Goal: Information Seeking & Learning: Compare options

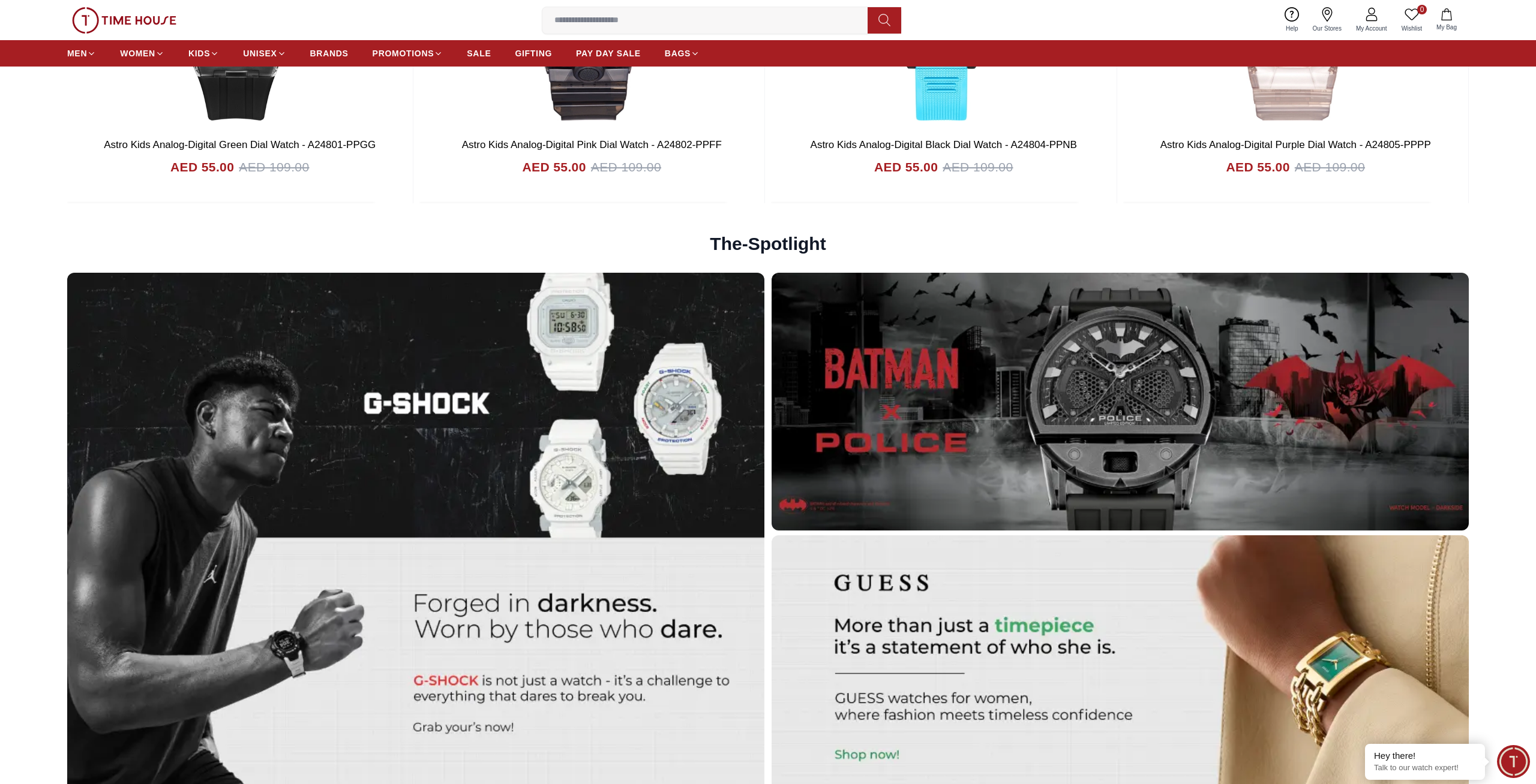
scroll to position [4370, 0]
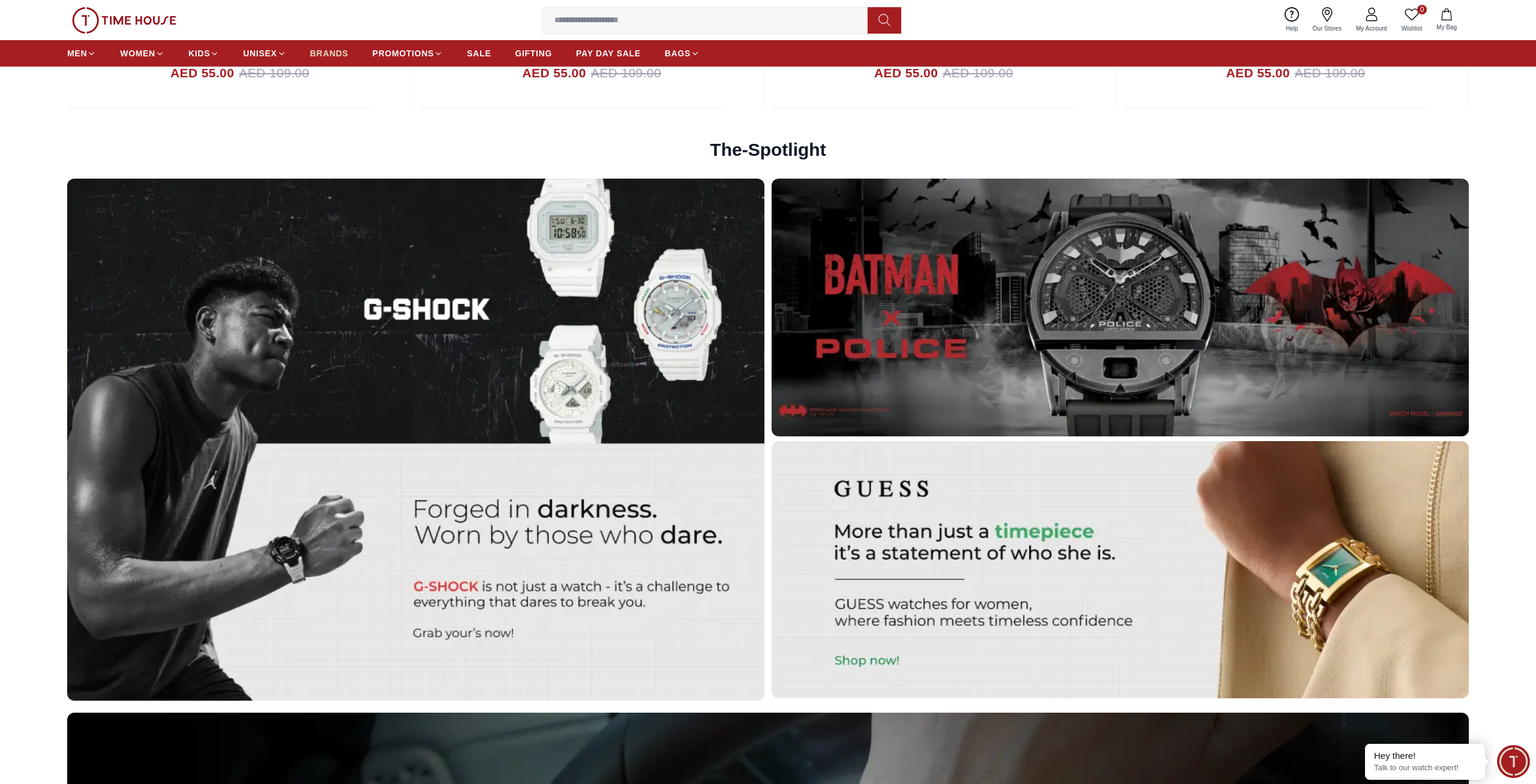
click at [331, 51] on span "BRANDS" at bounding box center [329, 53] width 38 height 12
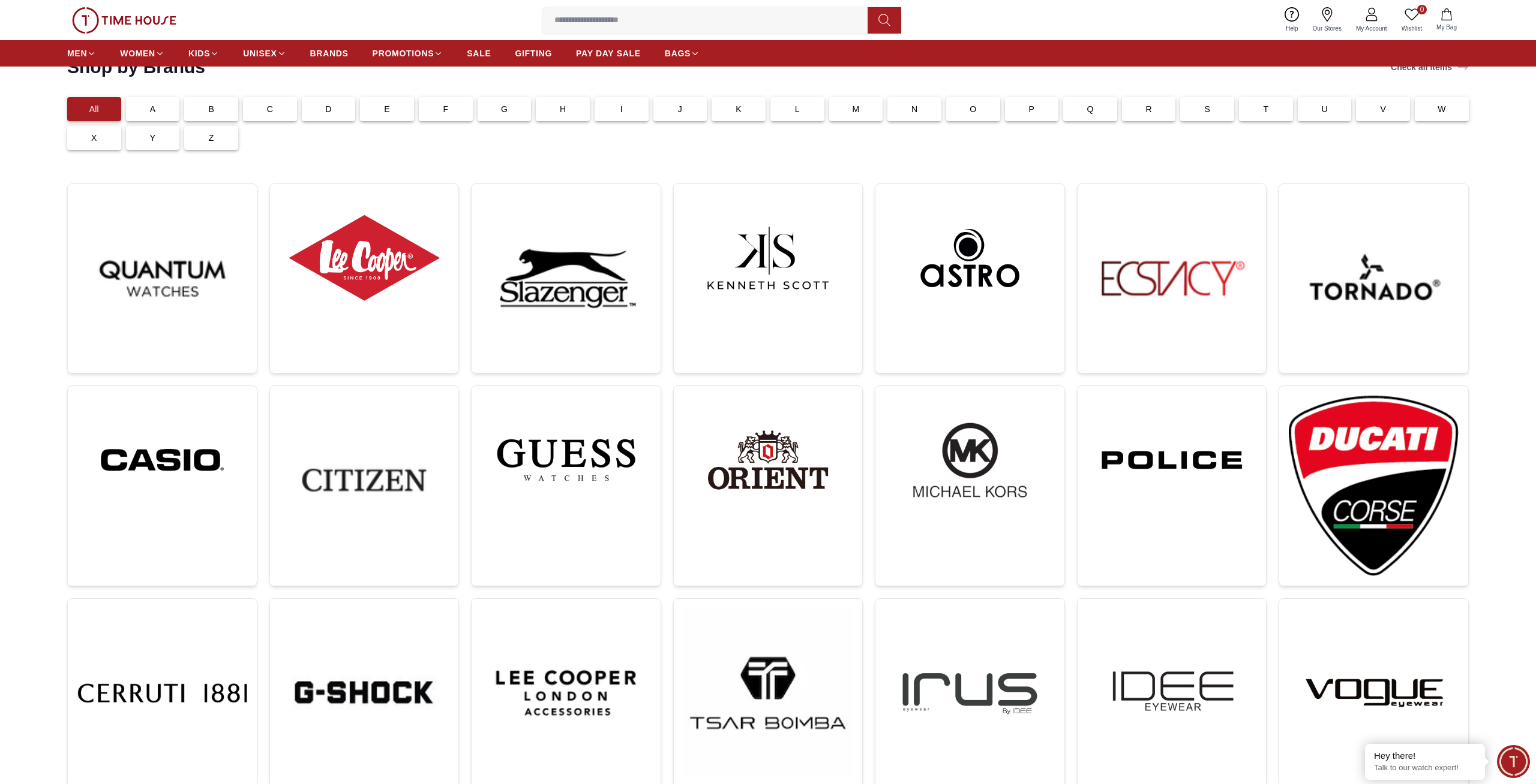
scroll to position [70, 0]
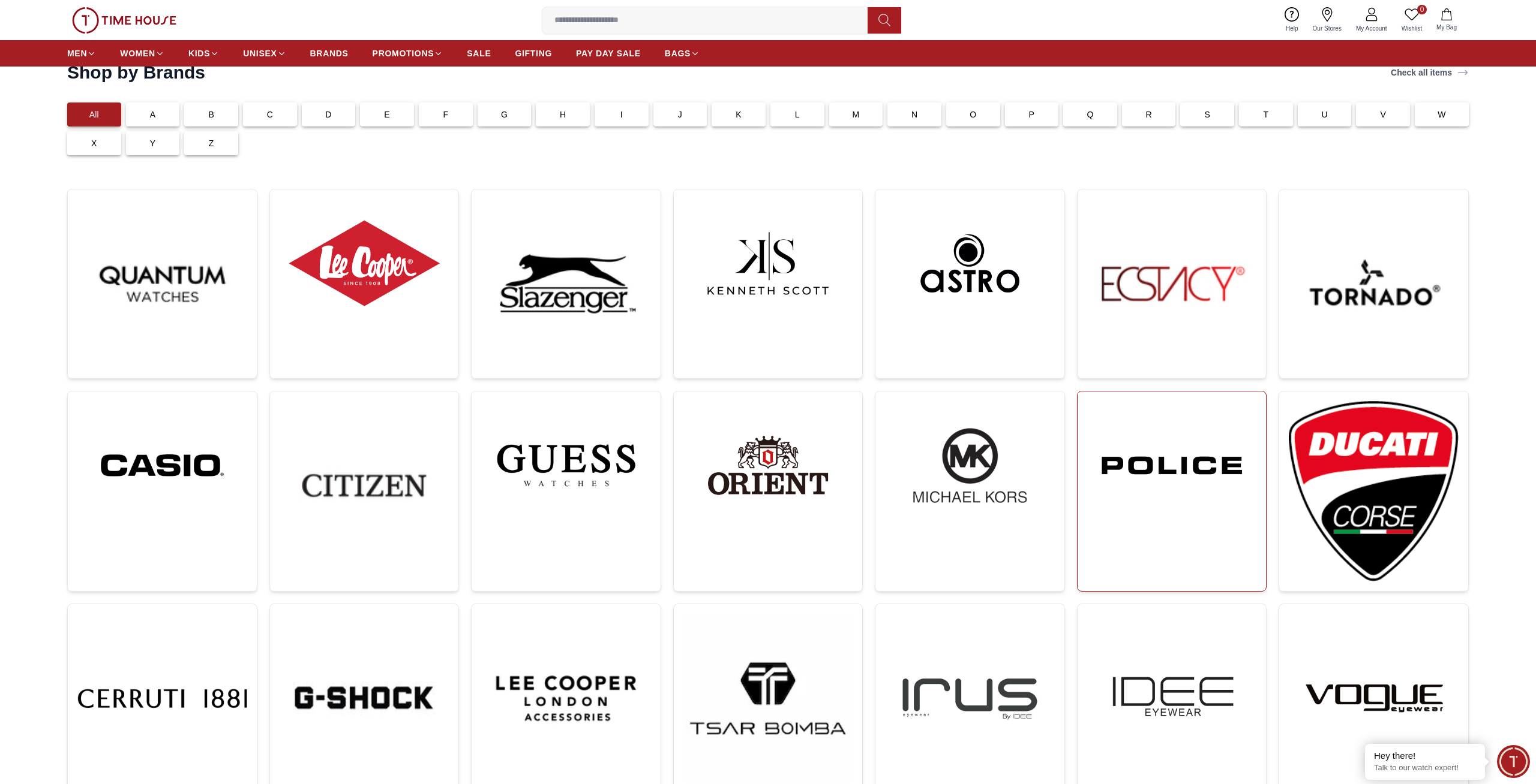
click at [1120, 453] on img at bounding box center [1172, 465] width 170 height 129
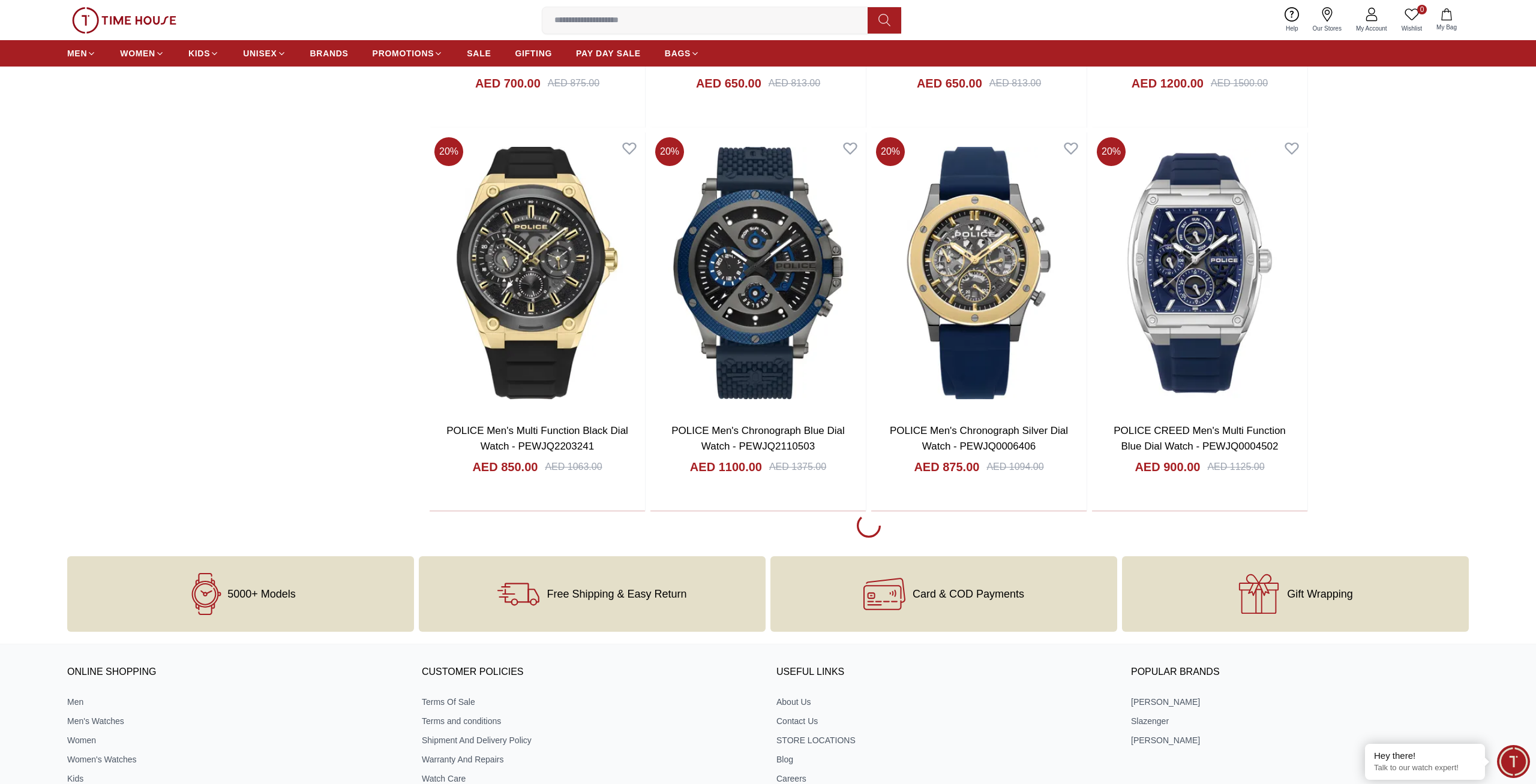
scroll to position [2275, 0]
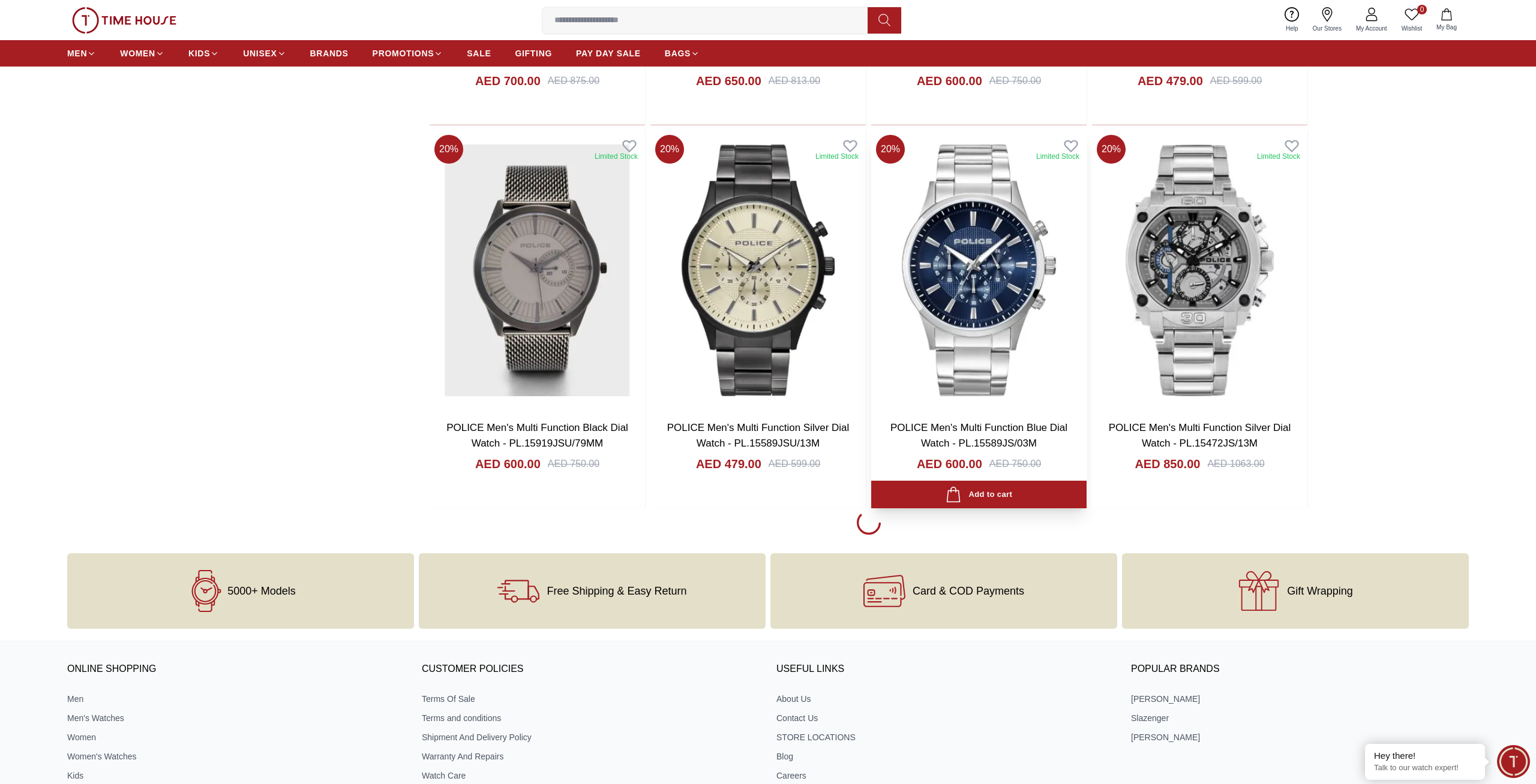
scroll to position [6093, 0]
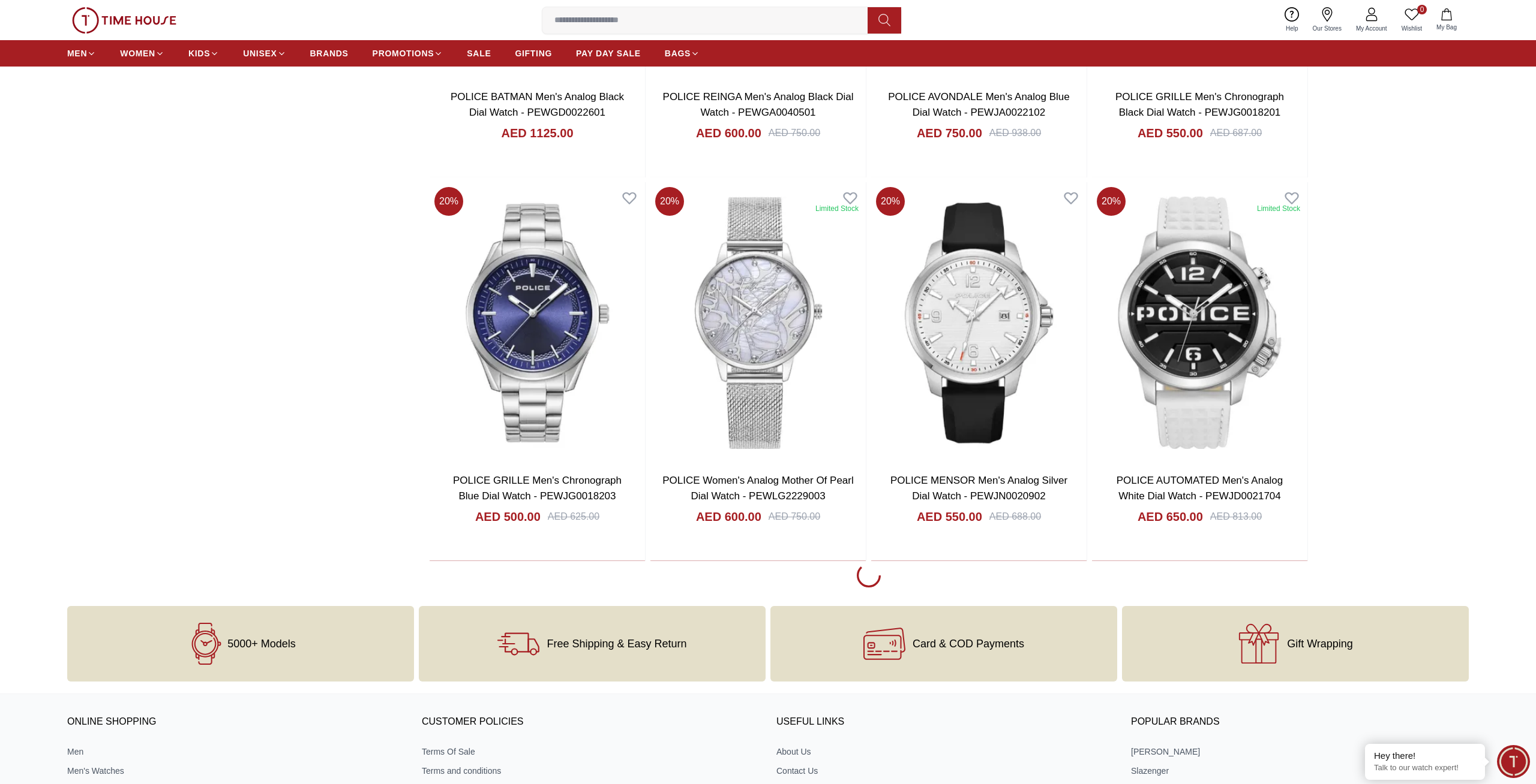
scroll to position [10039, 0]
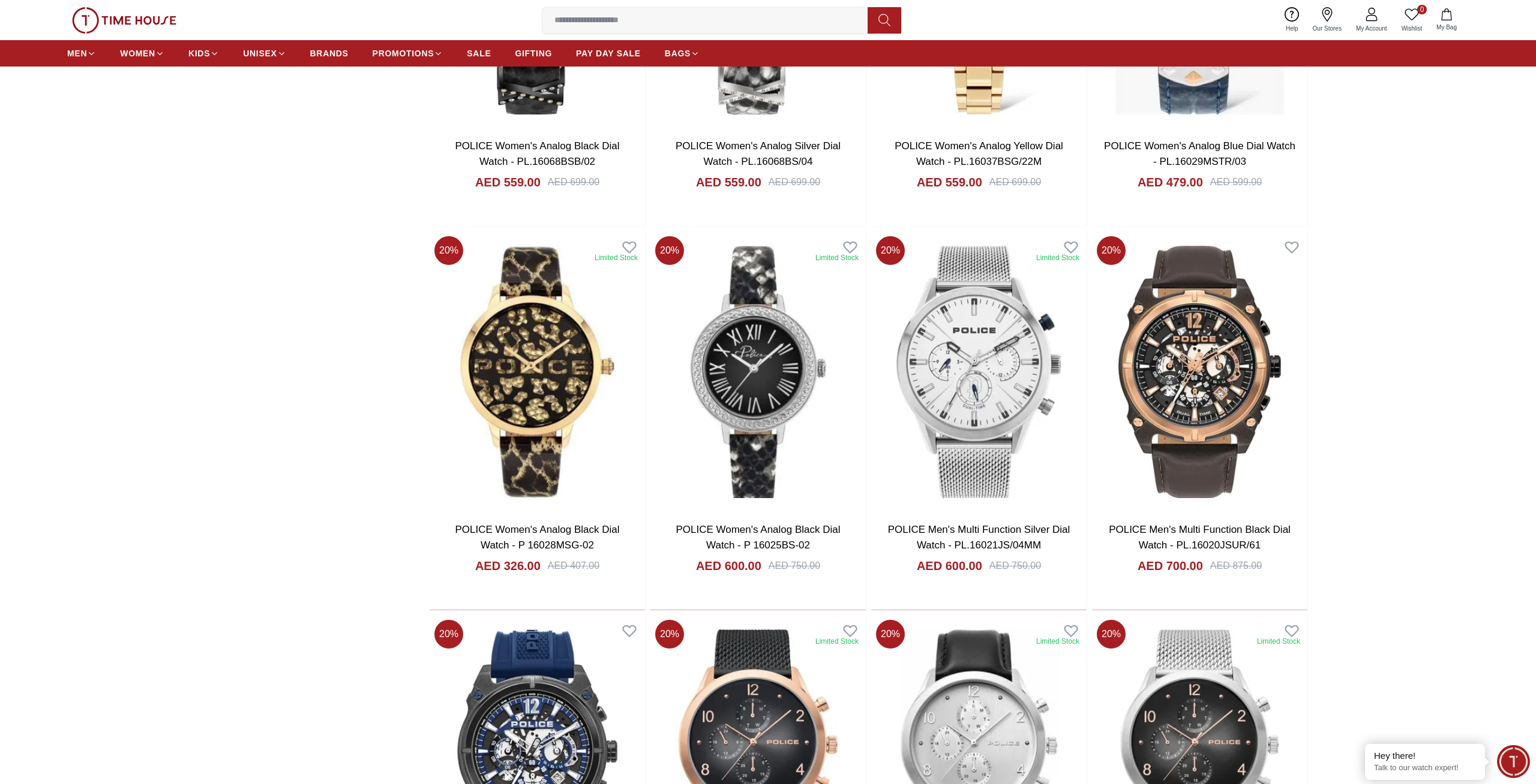
scroll to position [5219, 0]
click at [81, 20] on img at bounding box center [124, 20] width 104 height 27
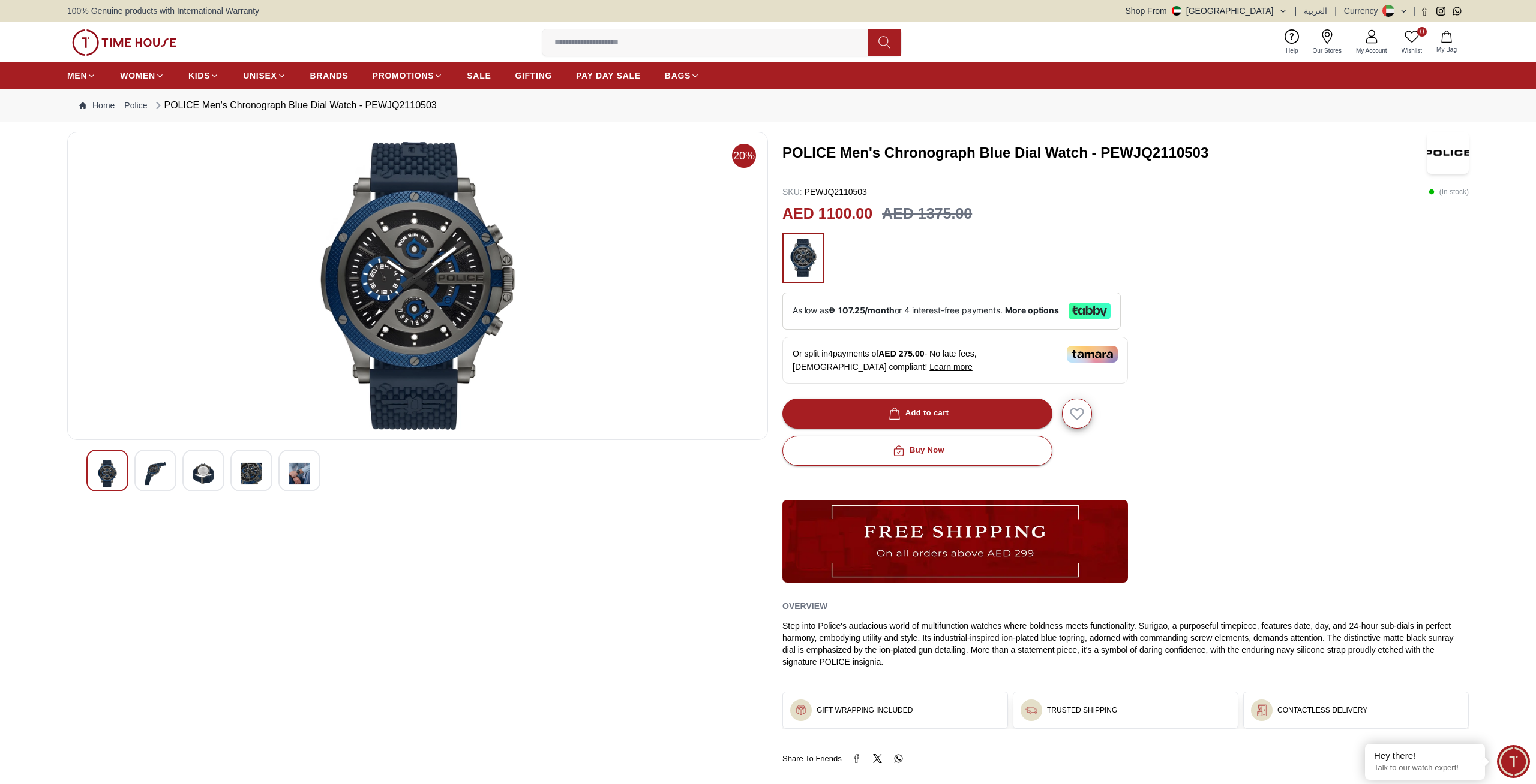
click at [166, 478] on img at bounding box center [156, 473] width 22 height 27
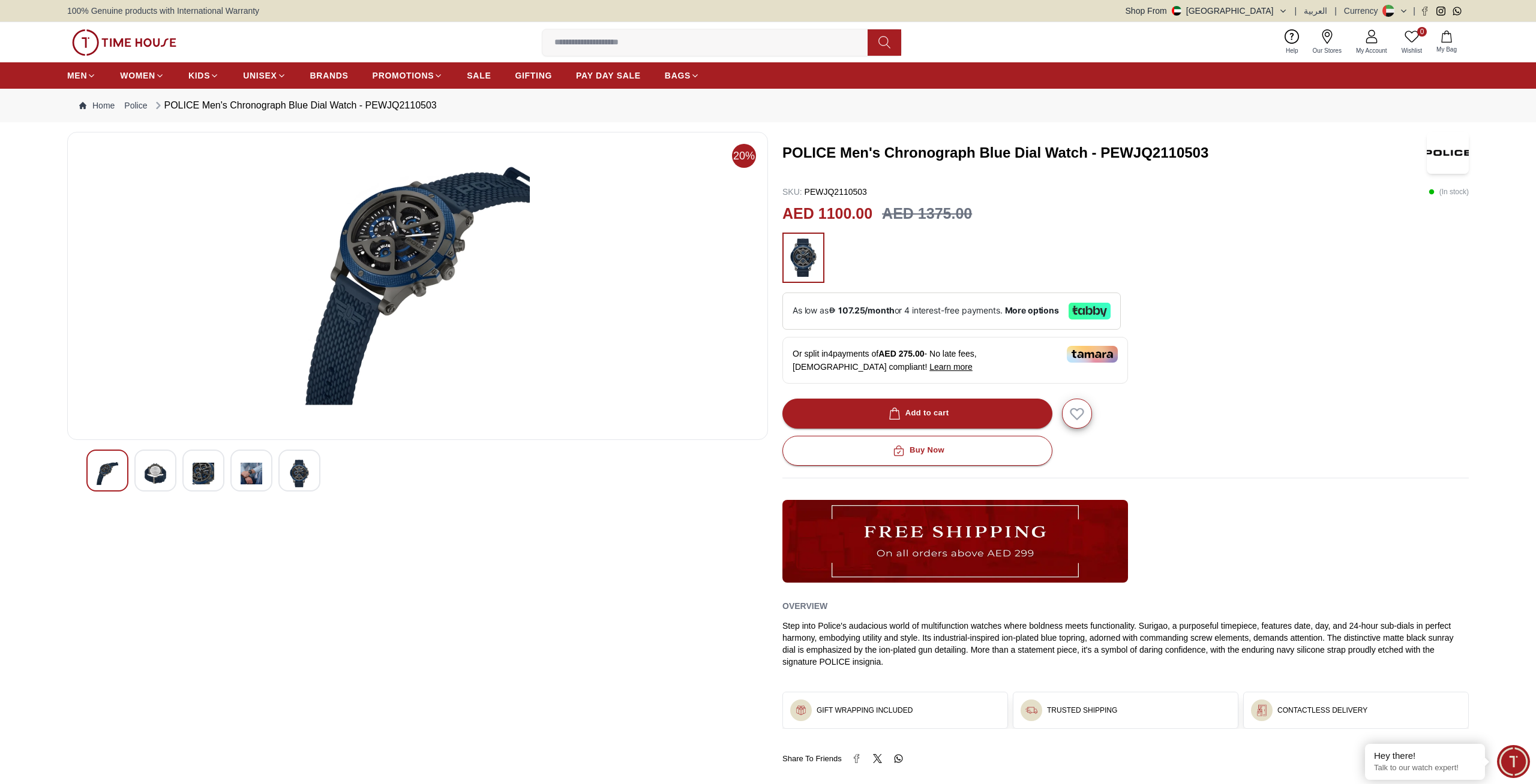
click at [198, 475] on img at bounding box center [203, 473] width 22 height 27
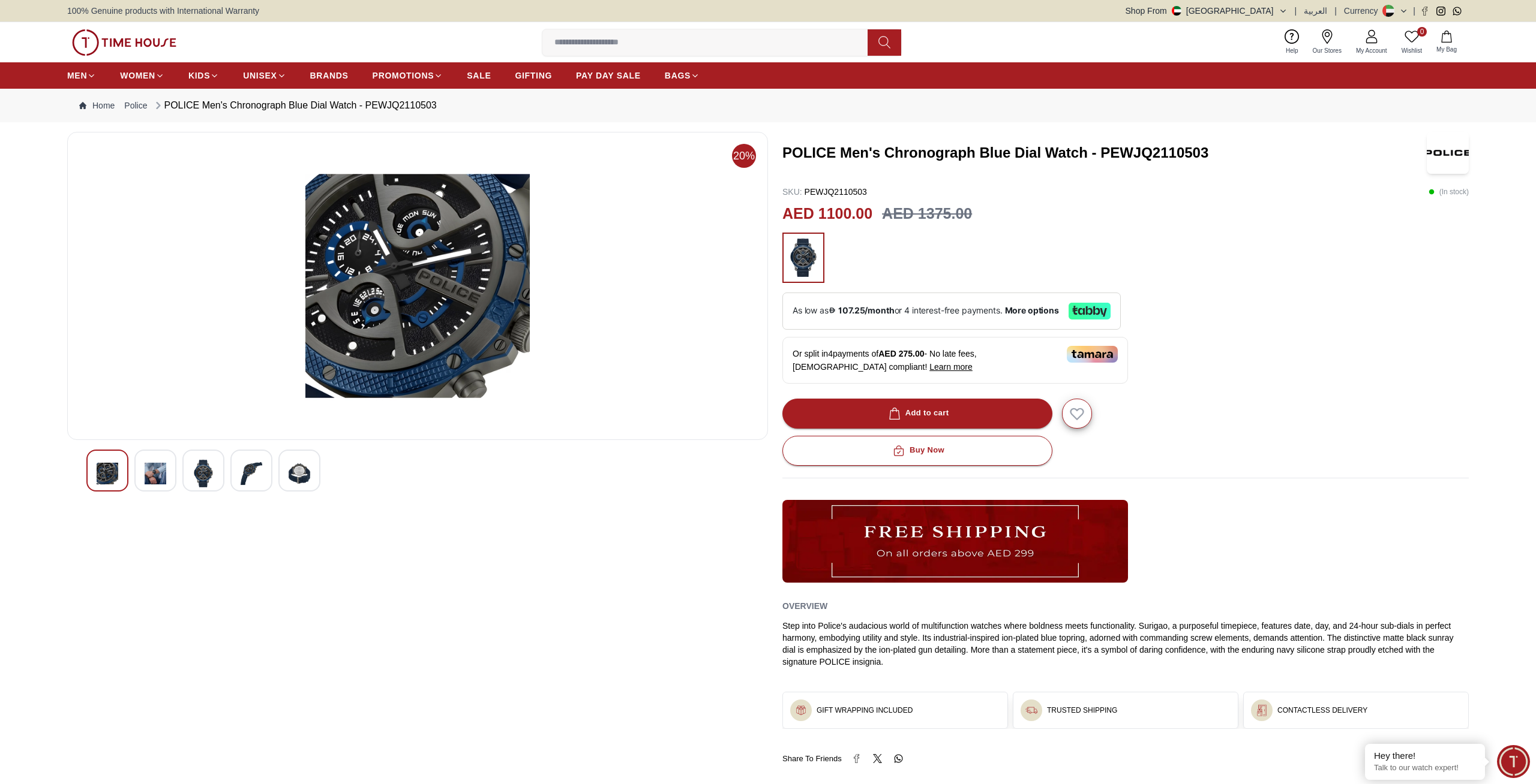
click at [259, 475] on img at bounding box center [252, 473] width 22 height 27
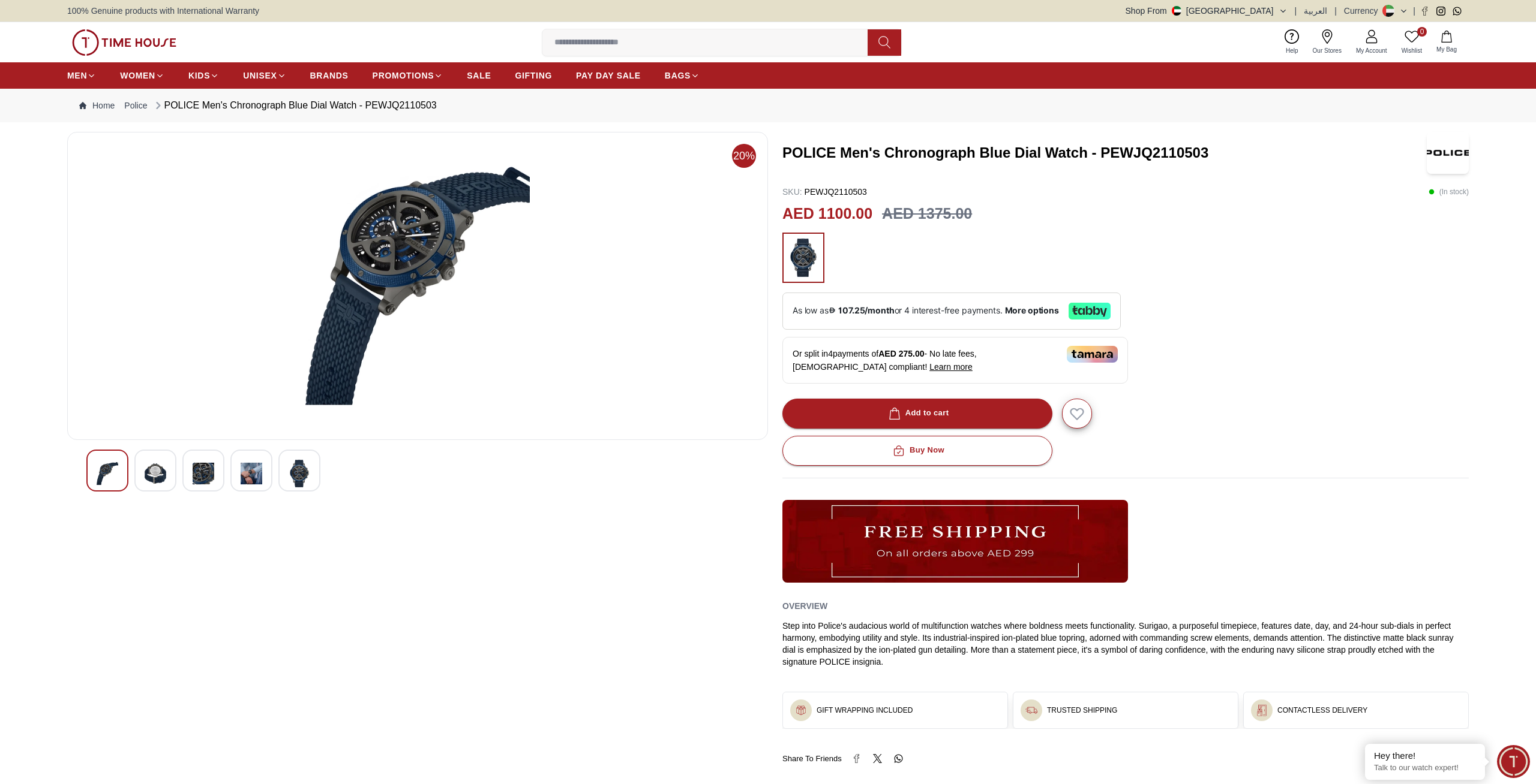
click at [300, 473] on img at bounding box center [300, 473] width 22 height 27
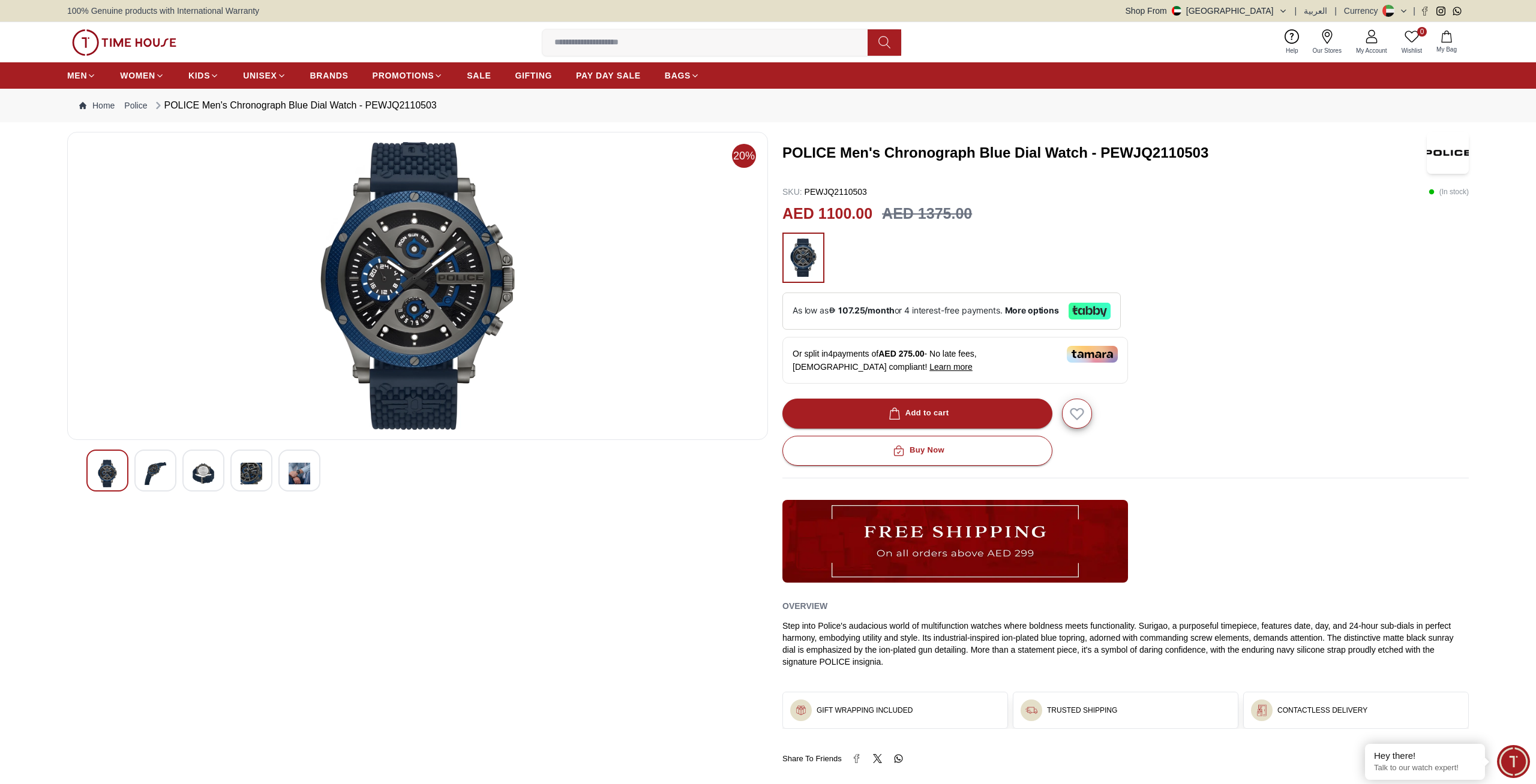
click at [152, 467] on img at bounding box center [156, 473] width 22 height 27
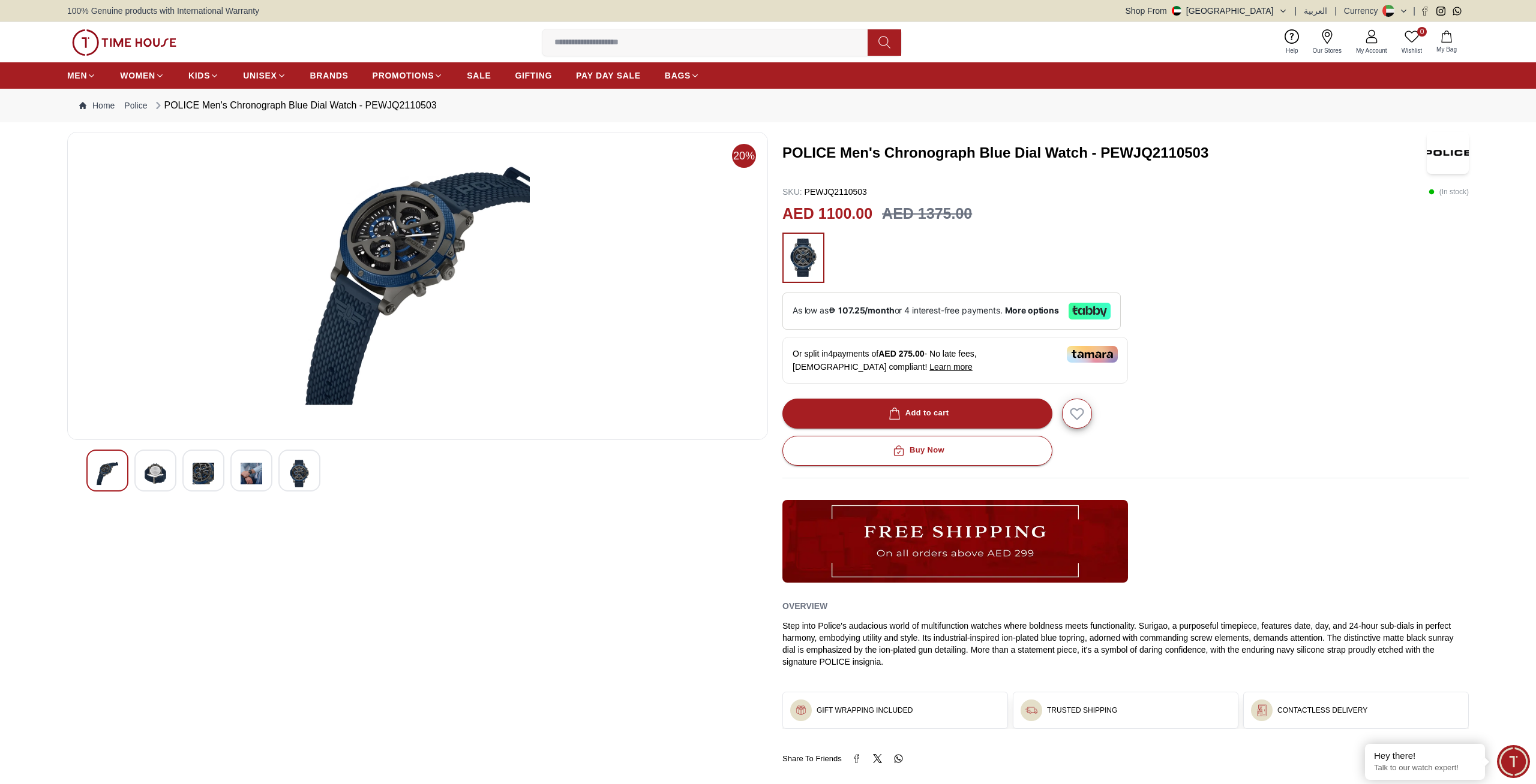
click at [202, 477] on img at bounding box center [203, 473] width 22 height 27
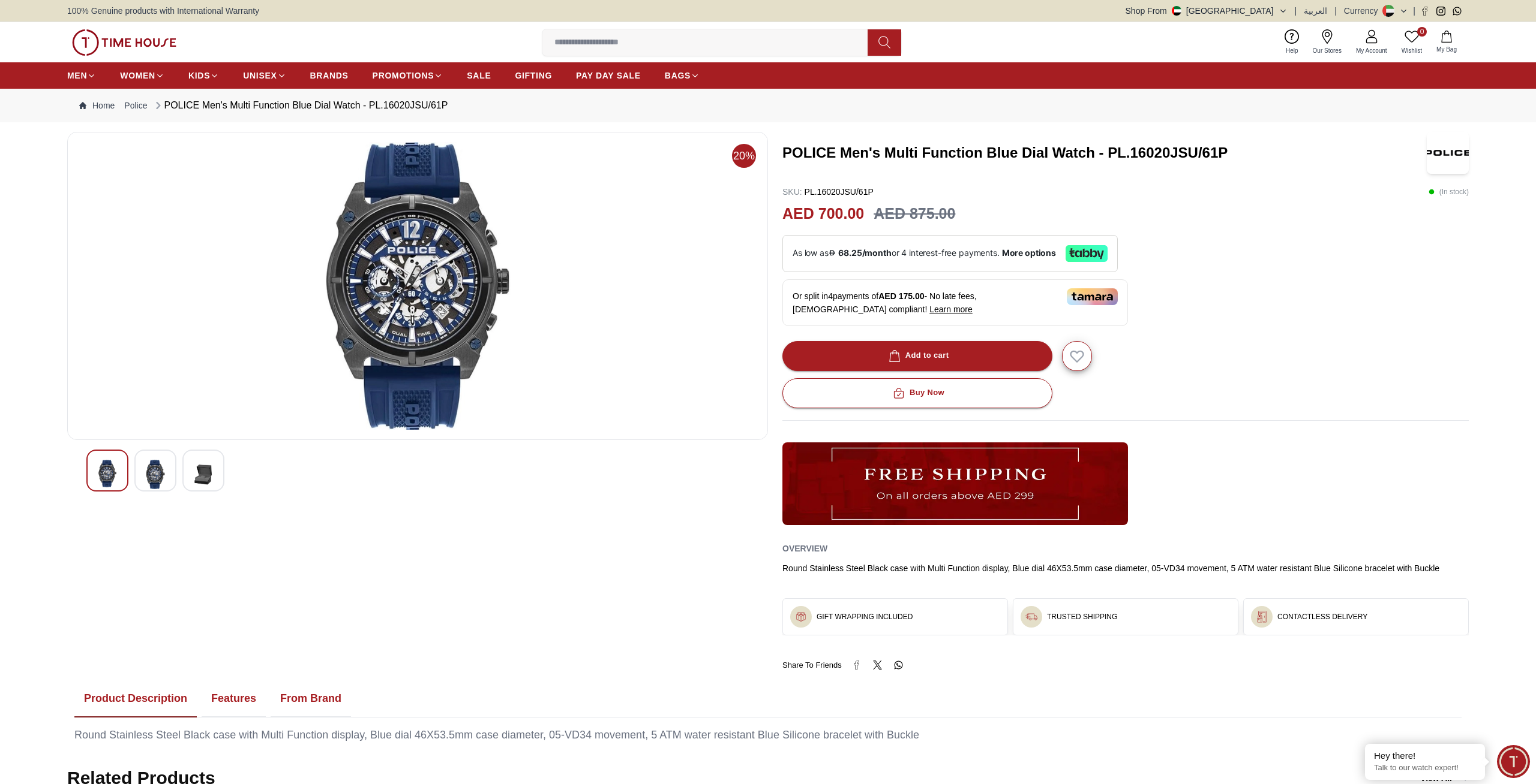
click at [153, 483] on img at bounding box center [156, 474] width 22 height 30
click at [209, 478] on img at bounding box center [203, 473] width 22 height 27
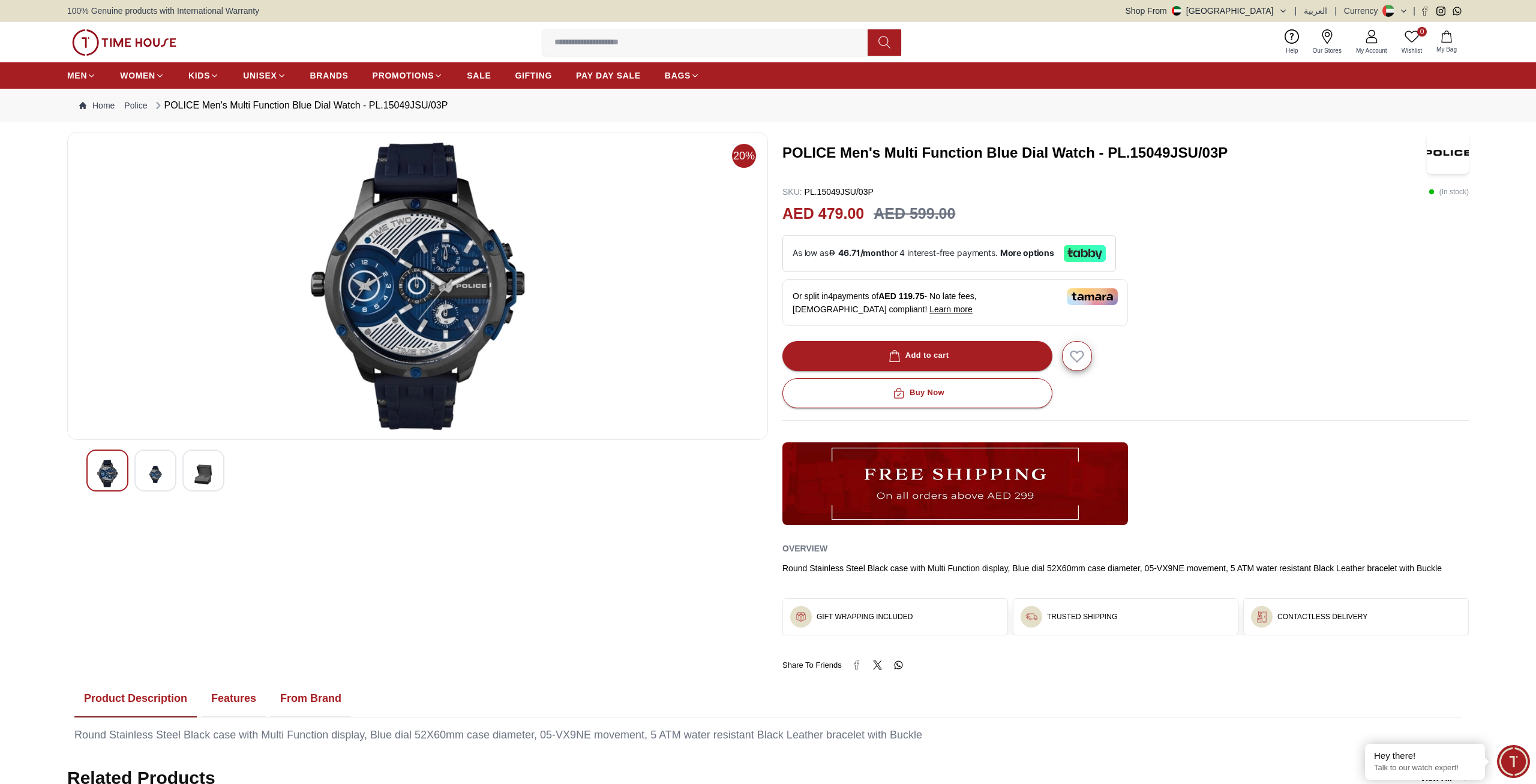
click at [156, 484] on img at bounding box center [156, 474] width 22 height 30
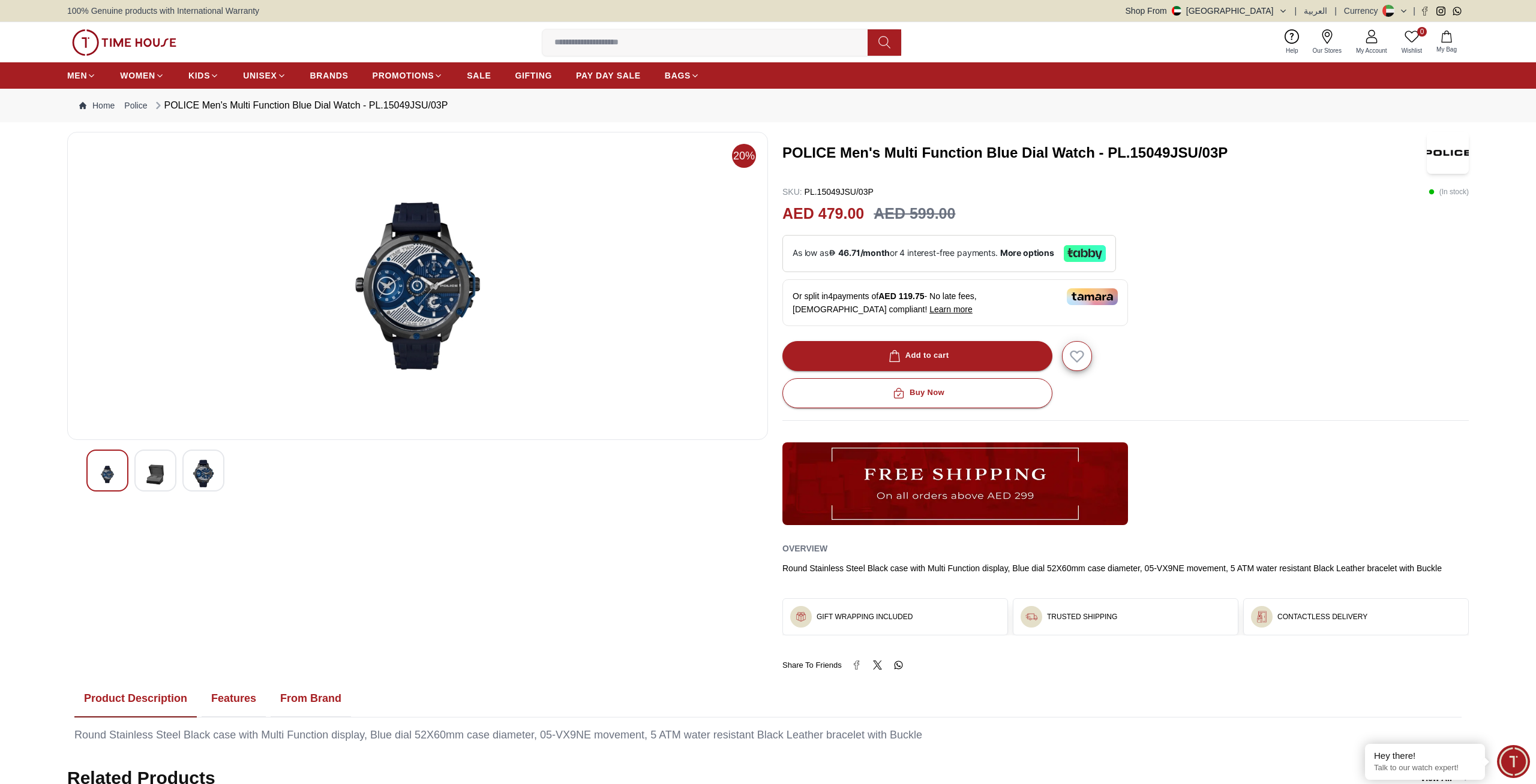
click at [203, 478] on img at bounding box center [203, 473] width 22 height 27
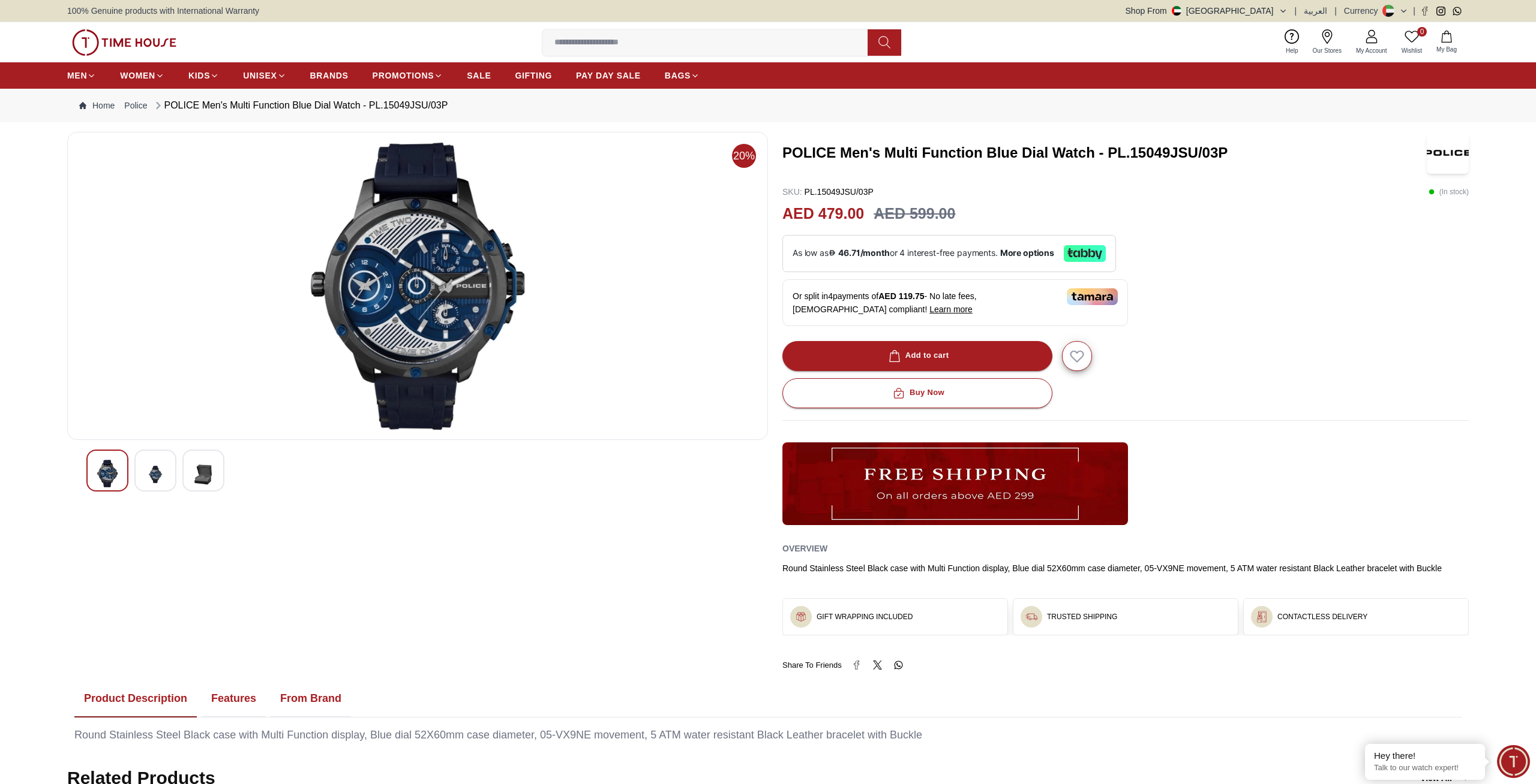
click at [159, 463] on img at bounding box center [156, 474] width 22 height 30
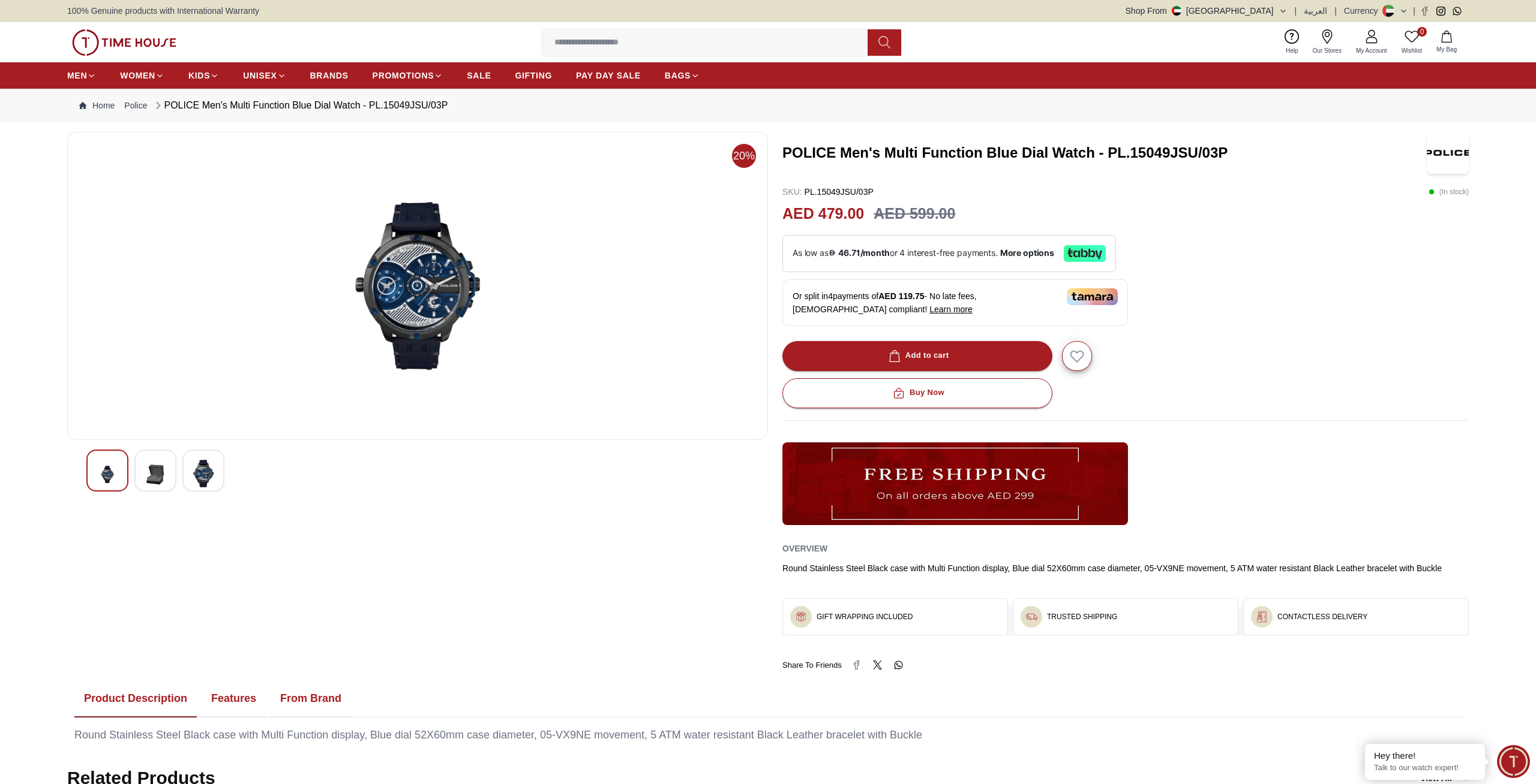
click at [121, 468] on div at bounding box center [107, 471] width 42 height 42
